Goal: Task Accomplishment & Management: Use online tool/utility

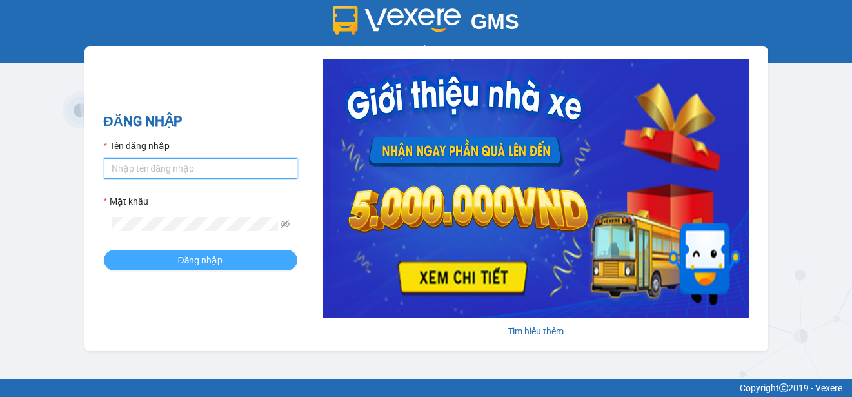
type input "ttngoc.halan"
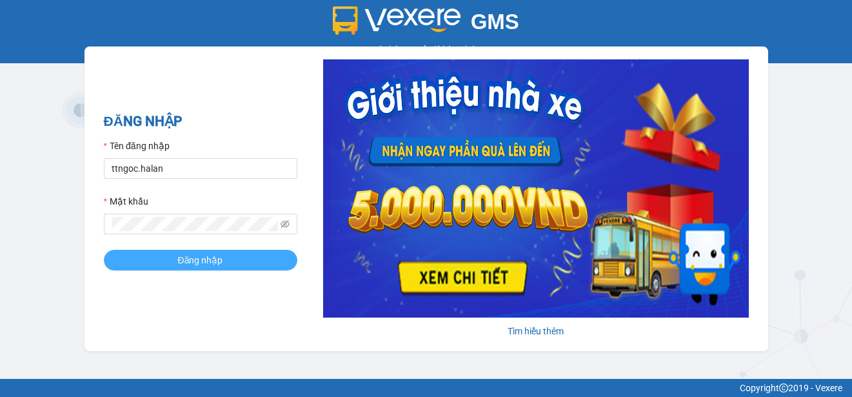
click at [175, 254] on button "Đăng nhập" at bounding box center [200, 260] width 193 height 21
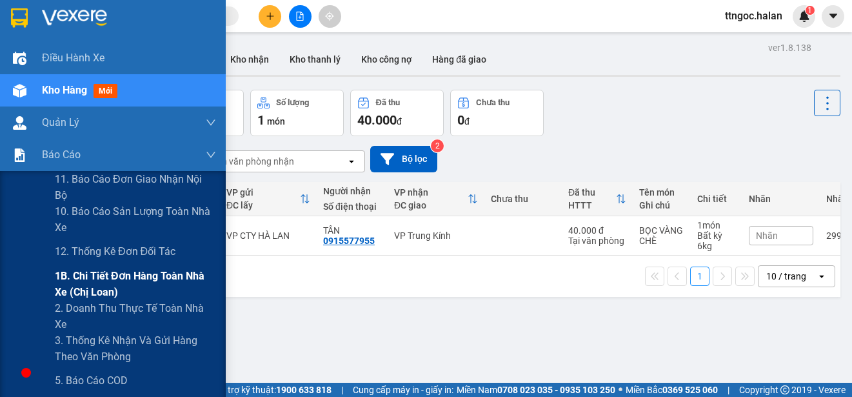
click at [90, 279] on span "1B. Chi tiết đơn hàng toàn nhà xe (chị loan)" at bounding box center [135, 284] width 161 height 32
